Goal: Task Accomplishment & Management: Use online tool/utility

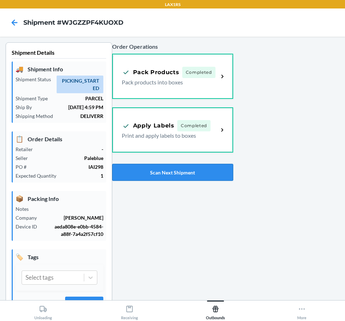
click at [161, 170] on button "Scan Next Shipment" at bounding box center [172, 172] width 121 height 17
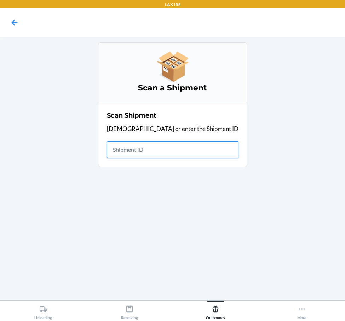
click at [178, 147] on input "text" at bounding box center [172, 149] width 131 height 17
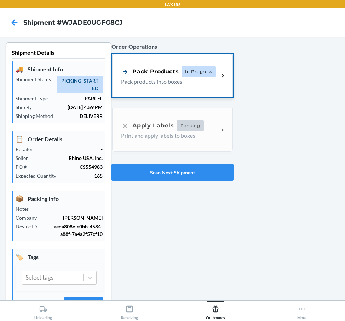
click at [182, 76] on span "In Progress" at bounding box center [198, 71] width 34 height 11
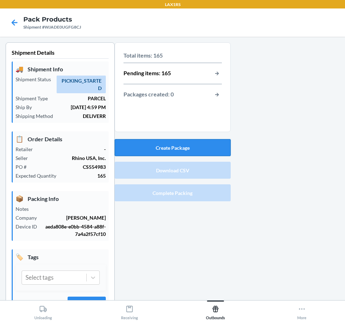
click at [211, 156] on button "Create Package" at bounding box center [173, 147] width 116 height 17
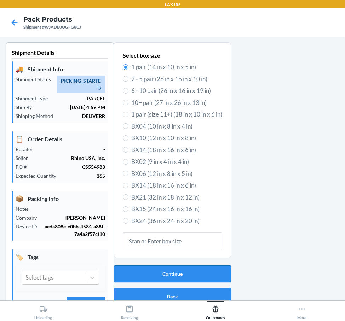
click at [217, 268] on button "Continue" at bounding box center [172, 273] width 117 height 17
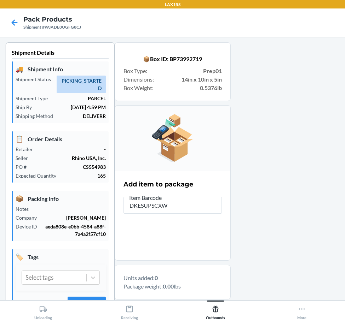
type input "DKESUPSCXWH"
click at [159, 205] on input "DKESUPSCXWH" at bounding box center [172, 205] width 98 height 17
type input "D"
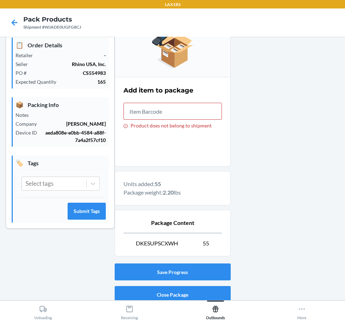
scroll to position [122, 0]
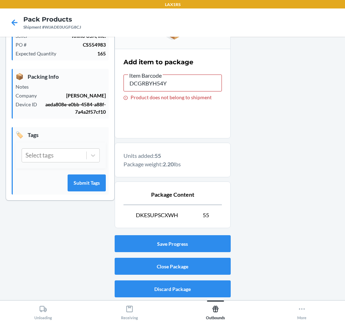
type input "DCGRBYH54Y7"
click at [159, 85] on input "DCGRBYH54Y7" at bounding box center [172, 83] width 98 height 17
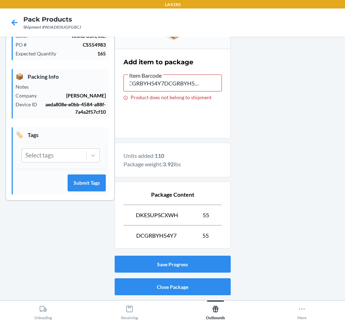
scroll to position [0, 0]
type input "D"
click at [14, 21] on icon at bounding box center [15, 22] width 6 height 6
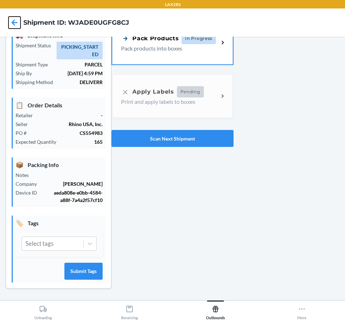
scroll to position [34, 0]
click at [165, 52] on div "Pack Products In Progress Pack products into boxes" at bounding box center [172, 42] width 120 height 44
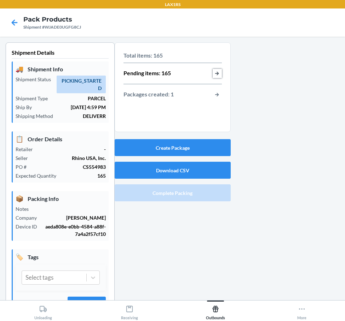
click at [212, 76] on button "button-view-pending-items" at bounding box center [216, 73] width 9 height 9
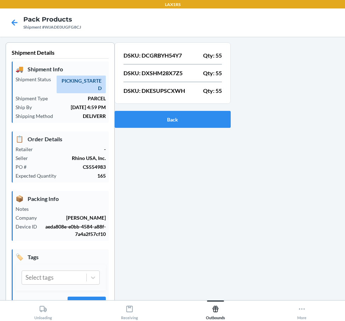
click at [169, 55] on p "DSKU: DCGRBYH54Y7" at bounding box center [152, 55] width 58 height 8
click at [164, 72] on p "DSKU: DXSHM28X7Z5" at bounding box center [152, 73] width 59 height 8
click at [159, 91] on p "DSKU: DKESUPSCXWH" at bounding box center [154, 91] width 62 height 8
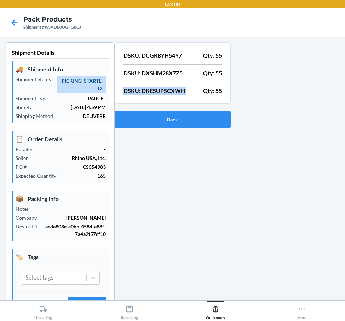
click at [159, 91] on p "DSKU: DKESUPSCXWH" at bounding box center [154, 91] width 62 height 8
copy div "DSKU: DKESUPSCXWH"
click at [12, 23] on icon at bounding box center [15, 22] width 6 height 6
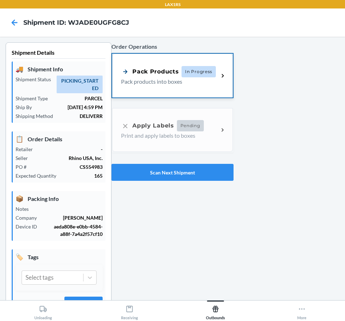
click at [198, 77] on span "In Progress" at bounding box center [198, 71] width 34 height 11
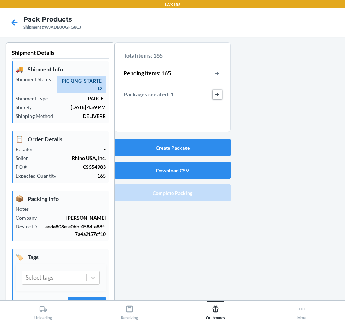
click at [213, 94] on button "button-view-packages-created" at bounding box center [216, 94] width 9 height 9
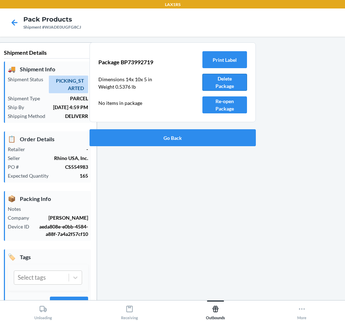
click at [209, 83] on button "Delete Package" at bounding box center [224, 82] width 45 height 17
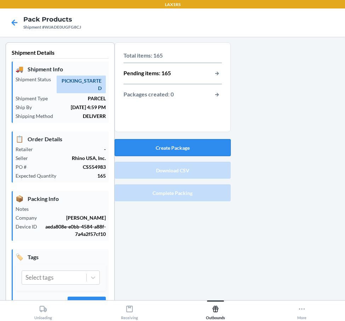
click at [177, 145] on button "Create Package" at bounding box center [173, 147] width 116 height 17
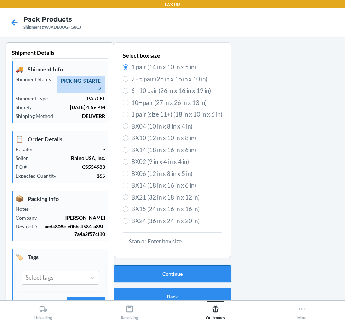
click at [182, 271] on button "Continue" at bounding box center [172, 273] width 117 height 17
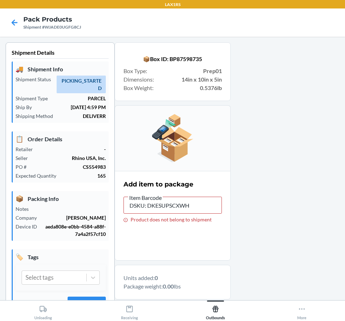
drag, startPoint x: 145, startPoint y: 208, endPoint x: 92, endPoint y: 208, distance: 53.7
click at [92, 208] on div "Shipment Details 🚚 Shipment Info Shipment Status PICKING_STARTED Shipment Type …" at bounding box center [172, 225] width 333 height 366
click at [141, 207] on input "DKESUPSCXWH" at bounding box center [172, 205] width 98 height 17
type input "\"
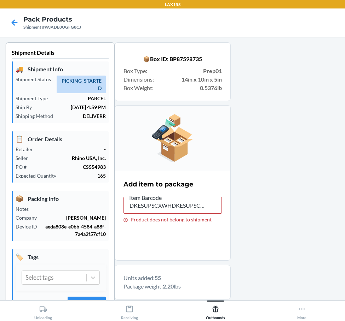
scroll to position [0, 10]
drag, startPoint x: 141, startPoint y: 207, endPoint x: 185, endPoint y: 229, distance: 48.4
click at [185, 229] on section "Add item to package Item Barcode DKESUPSCXWHDKESUPSCXWH Product does not belong…" at bounding box center [173, 216] width 116 height 90
drag, startPoint x: 204, startPoint y: 209, endPoint x: -4, endPoint y: 212, distance: 208.6
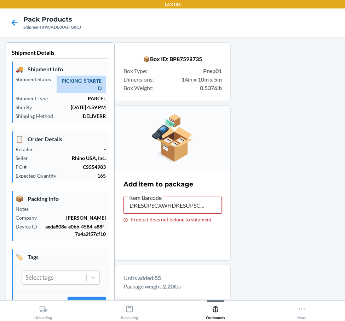
click at [0, 212] on html "LAX1RS Pack Products Shipment #WJADE0UGFG8CJ Shipment Details 🚚 Shipment Info S…" at bounding box center [172, 160] width 345 height 321
type input "WH"
click at [146, 209] on input "WH" at bounding box center [172, 205] width 98 height 17
drag, startPoint x: 146, startPoint y: 208, endPoint x: 95, endPoint y: 206, distance: 50.9
click at [95, 206] on div "Shipment Details 🚚 Shipment Info Shipment Status PICKING_STARTED Shipment Type …" at bounding box center [172, 232] width 333 height 380
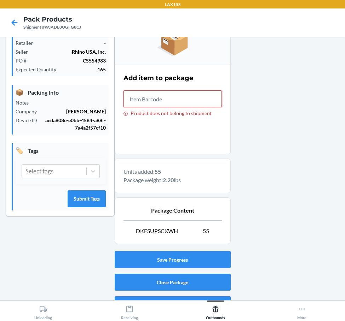
scroll to position [122, 0]
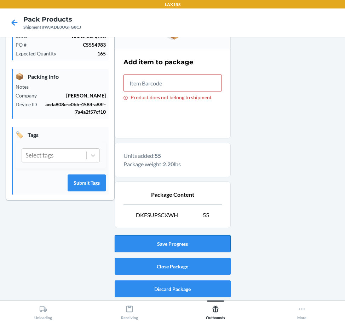
click at [176, 251] on button "Save Progress" at bounding box center [173, 243] width 116 height 17
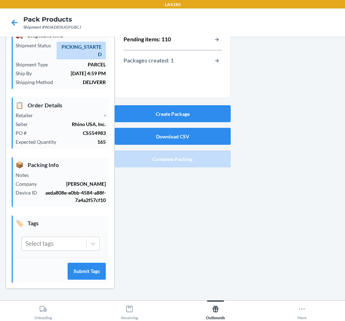
scroll to position [0, 0]
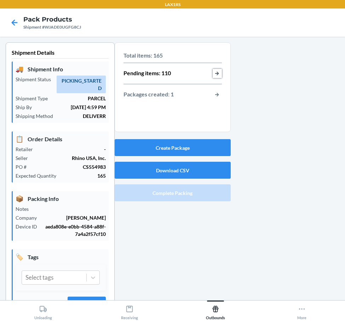
click at [216, 75] on button "button-view-pending-items" at bounding box center [216, 73] width 9 height 9
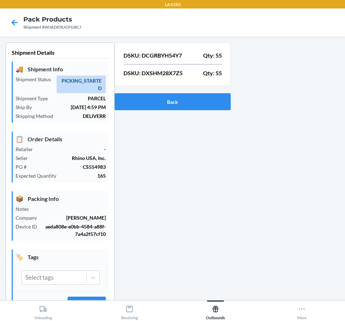
click at [163, 57] on p "DSKU: DCGRBYH54Y7" at bounding box center [152, 55] width 58 height 8
copy p "DCGRBYH54Y7"
click at [150, 89] on div "DSKU: DCGRBYH54Y7 Qty: 55 DSKU: DXSHM28X7Z5 Qty: 55" at bounding box center [173, 66] width 116 height 48
click at [147, 100] on button "Back" at bounding box center [173, 101] width 116 height 17
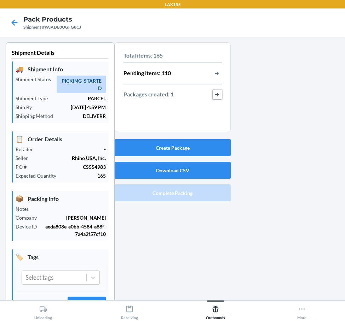
click at [215, 95] on button "button-view-packages-created" at bounding box center [216, 94] width 9 height 9
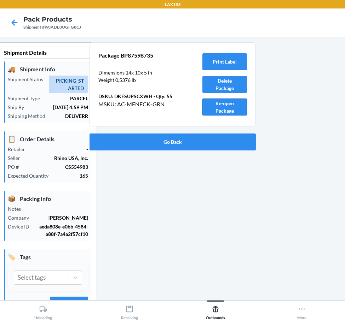
click at [213, 101] on button "Re-open Package" at bounding box center [224, 107] width 45 height 17
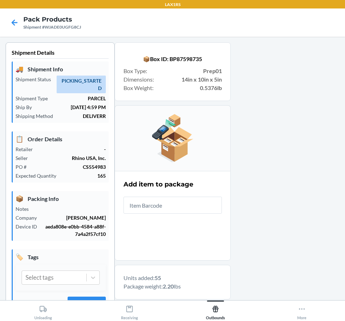
click at [180, 205] on input "text" at bounding box center [172, 205] width 98 height 17
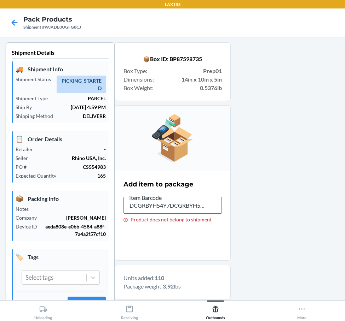
drag, startPoint x: 207, startPoint y: 204, endPoint x: 200, endPoint y: 205, distance: 7.1
click at [200, 205] on section "Add item to package Item Barcode DCGRBYH54Y7DCGRBYH54Y7DCGRBYH54Y7 Product does…" at bounding box center [173, 216] width 116 height 90
drag, startPoint x: 199, startPoint y: 206, endPoint x: 47, endPoint y: 209, distance: 151.3
click at [47, 209] on div "Shipment Details 🚚 Shipment Info Shipment Status PICKING_STARTED Shipment Type …" at bounding box center [172, 242] width 333 height 401
type input "Y7DCGRBYH54Y7"
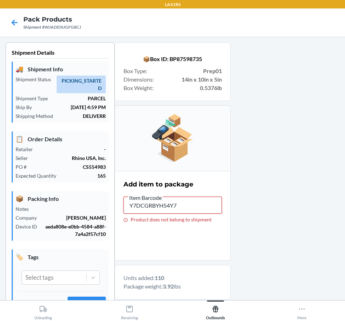
drag, startPoint x: 191, startPoint y: 202, endPoint x: -4, endPoint y: 169, distance: 197.6
click at [0, 169] on html "LAX1RS Pack Products Shipment #WJADE0UGFG8CJ Shipment Details 🚚 Shipment Info S…" at bounding box center [172, 160] width 345 height 321
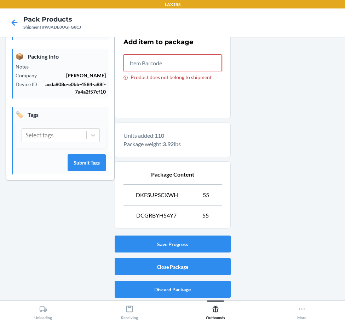
scroll to position [143, 0]
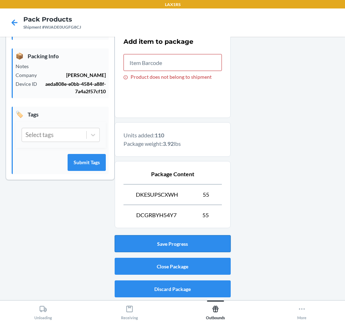
click at [197, 250] on button "Save Progress" at bounding box center [173, 243] width 116 height 17
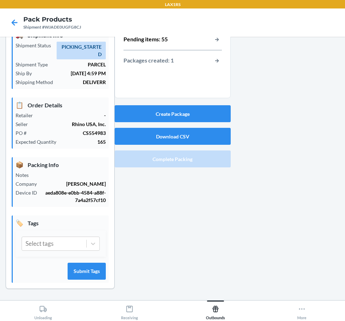
scroll to position [0, 0]
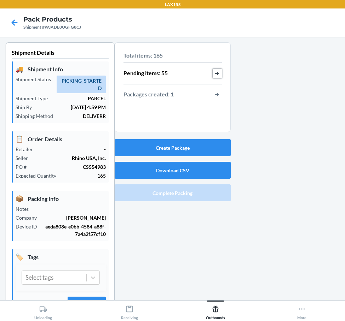
click at [216, 74] on button "button-view-pending-items" at bounding box center [216, 73] width 9 height 9
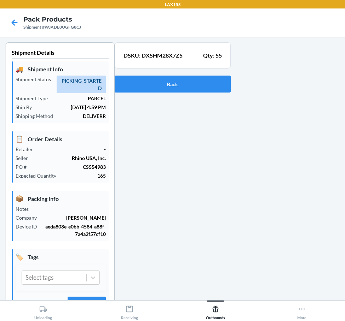
click at [160, 59] on p "DSKU: DXSHM28X7Z5" at bounding box center [152, 55] width 59 height 8
click at [160, 57] on p "DSKU: DXSHM28X7Z5" at bounding box center [152, 55] width 59 height 8
copy p "DXSHM28X7Z5"
click at [176, 80] on button "Back" at bounding box center [173, 84] width 116 height 17
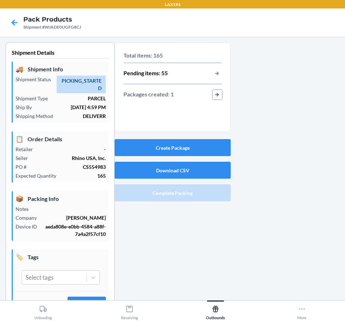
click at [218, 91] on button "button-view-packages-created" at bounding box center [216, 94] width 9 height 9
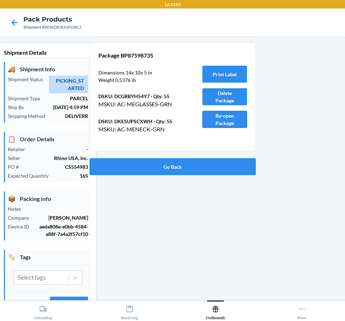
click at [218, 117] on button "Re-open Package" at bounding box center [224, 119] width 45 height 17
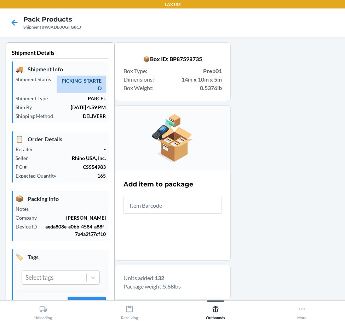
drag, startPoint x: 214, startPoint y: 165, endPoint x: 180, endPoint y: 213, distance: 58.8
click at [230, 218] on div at bounding box center [284, 252] width 109 height 421
click at [178, 213] on input "text" at bounding box center [172, 205] width 98 height 17
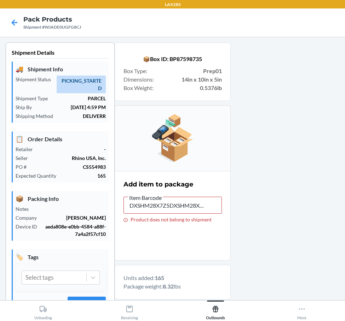
drag, startPoint x: 203, startPoint y: 206, endPoint x: -4, endPoint y: 204, distance: 207.5
click at [0, 204] on html "LAX1RS Pack Products Shipment #WJADE0UGFG8CJ Shipment Details 🚚 Shipment Info S…" at bounding box center [172, 160] width 345 height 321
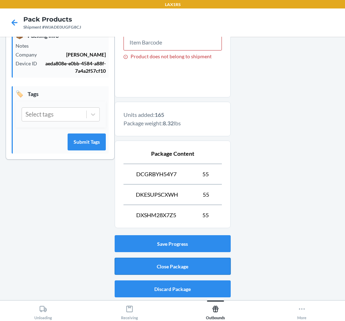
click at [164, 269] on button "Close Package" at bounding box center [173, 266] width 116 height 17
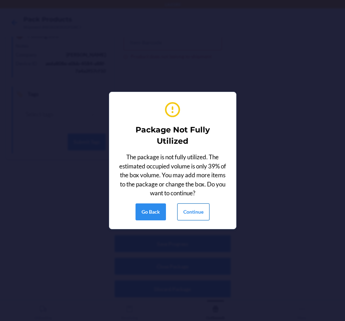
click at [195, 216] on button "Continue" at bounding box center [193, 212] width 32 height 17
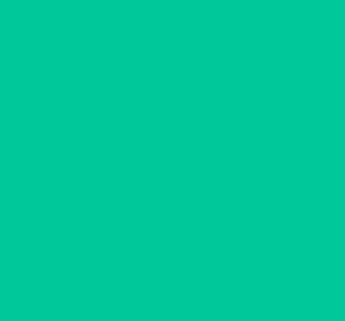
scroll to position [19, 0]
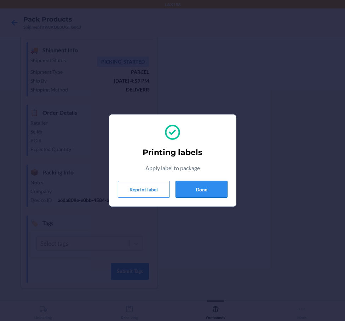
click at [208, 192] on button "Done" at bounding box center [201, 189] width 52 height 17
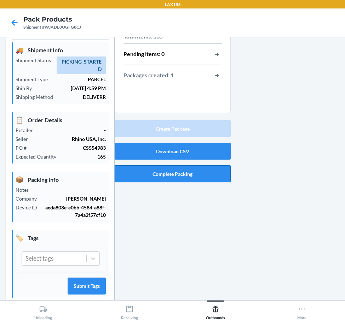
click at [203, 173] on button "Complete Packing" at bounding box center [173, 173] width 116 height 17
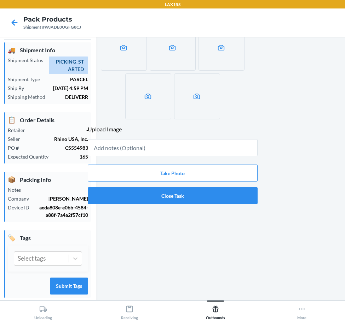
click at [201, 205] on div "Take Photo Close Task" at bounding box center [173, 184] width 170 height 45
click at [201, 203] on button "Close Task" at bounding box center [173, 195] width 170 height 17
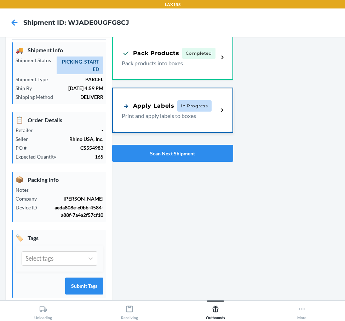
click at [219, 116] on div "Apply Labels In Progress Print and apply labels to boxes" at bounding box center [172, 110] width 119 height 44
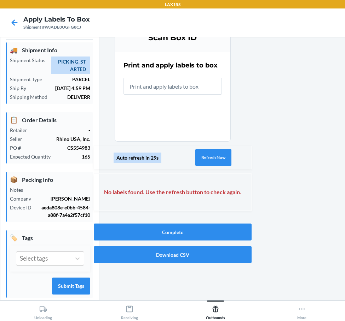
click at [197, 85] on input "text" at bounding box center [172, 86] width 98 height 17
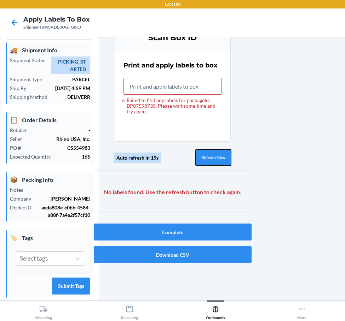
drag, startPoint x: 220, startPoint y: 154, endPoint x: 225, endPoint y: 168, distance: 15.1
click at [220, 154] on button "Refresh Now" at bounding box center [213, 157] width 36 height 17
click at [221, 148] on div "Auto refresh in 20s Refresh Now" at bounding box center [173, 157] width 158 height 23
click at [218, 150] on button "Refresh Now" at bounding box center [213, 157] width 36 height 17
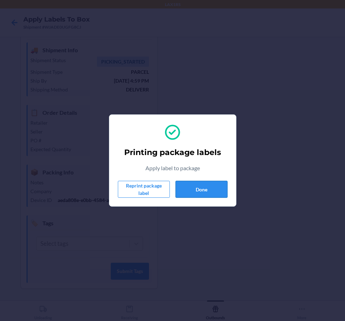
click at [202, 191] on button "Done" at bounding box center [201, 189] width 52 height 17
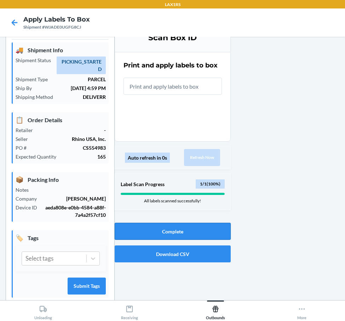
click at [207, 236] on button "Complete" at bounding box center [173, 231] width 116 height 17
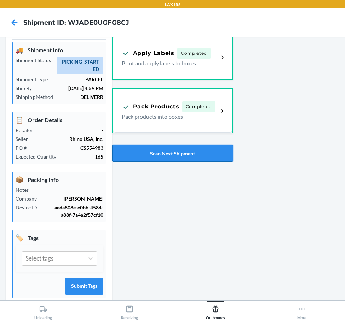
click at [192, 149] on button "Scan Next Shipment" at bounding box center [172, 153] width 121 height 17
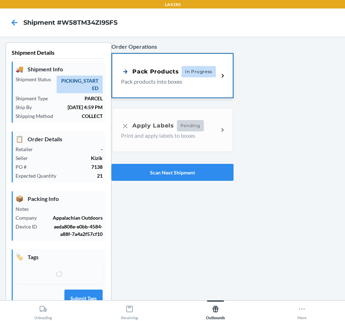
click at [220, 71] on div "Pack Products In Progress Pack products into boxes" at bounding box center [172, 76] width 120 height 44
